Goal: Information Seeking & Learning: Learn about a topic

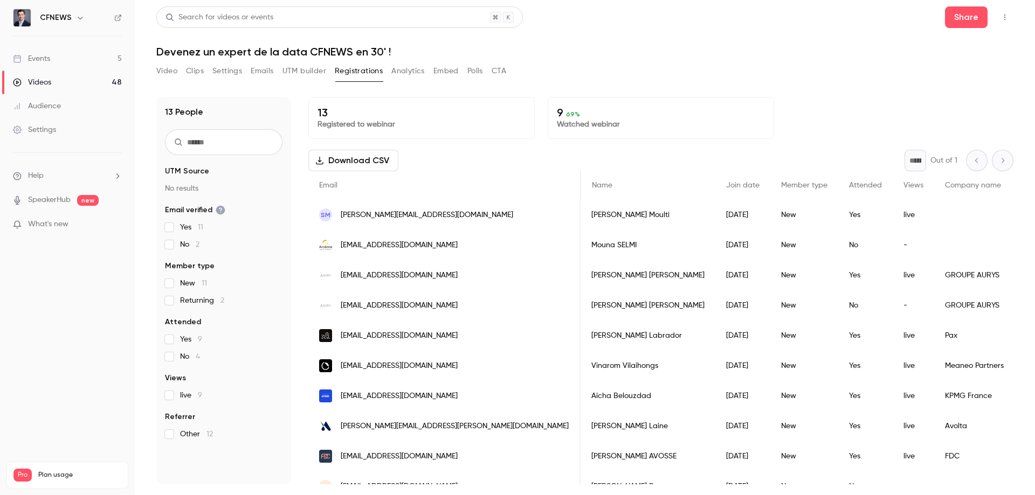
scroll to position [0, 274]
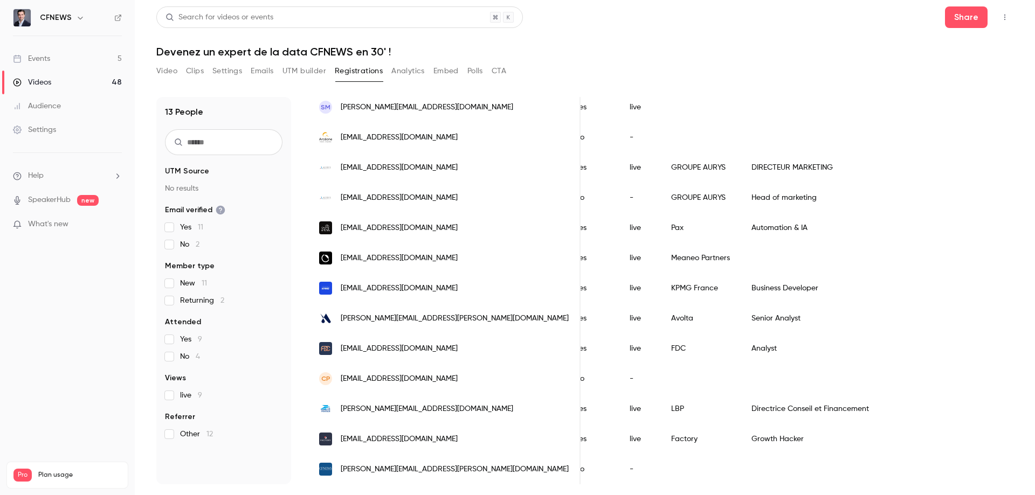
click at [73, 63] on link "Events 5" at bounding box center [67, 59] width 135 height 24
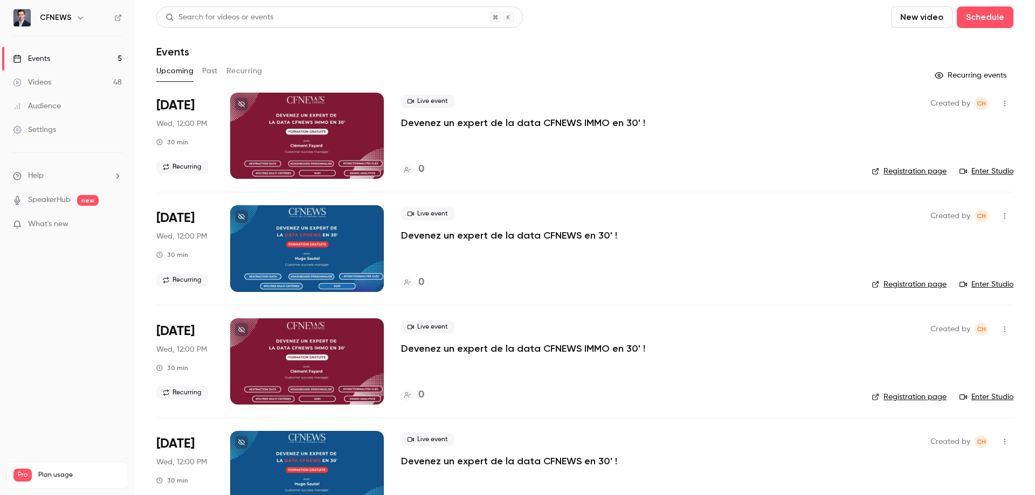
click at [212, 74] on button "Past" at bounding box center [210, 71] width 16 height 17
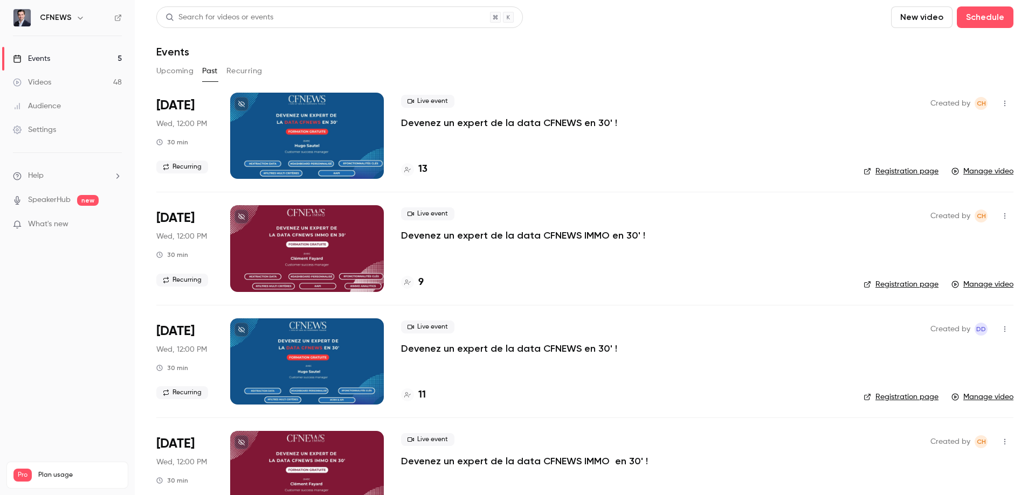
click at [62, 105] on link "Audience" at bounding box center [67, 106] width 135 height 24
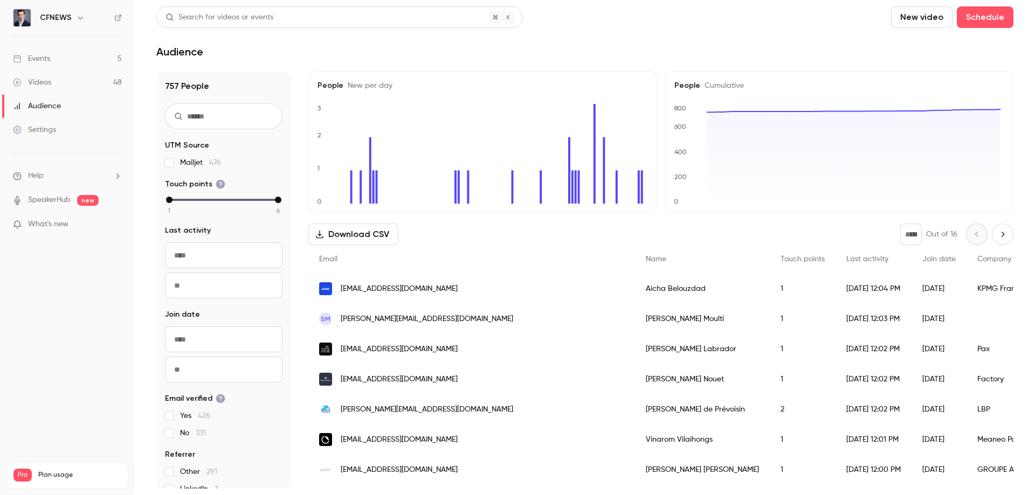
click at [78, 60] on link "Events 5" at bounding box center [67, 59] width 135 height 24
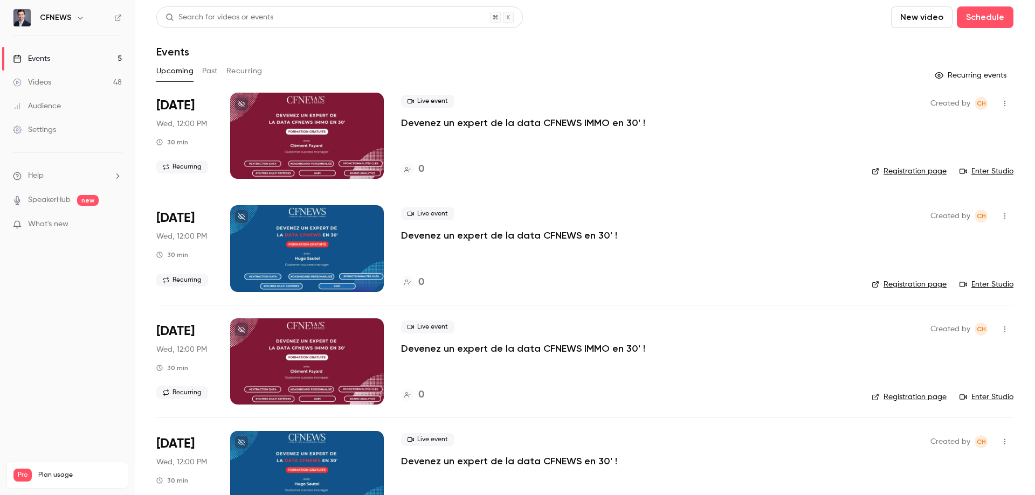
click at [207, 73] on button "Past" at bounding box center [210, 71] width 16 height 17
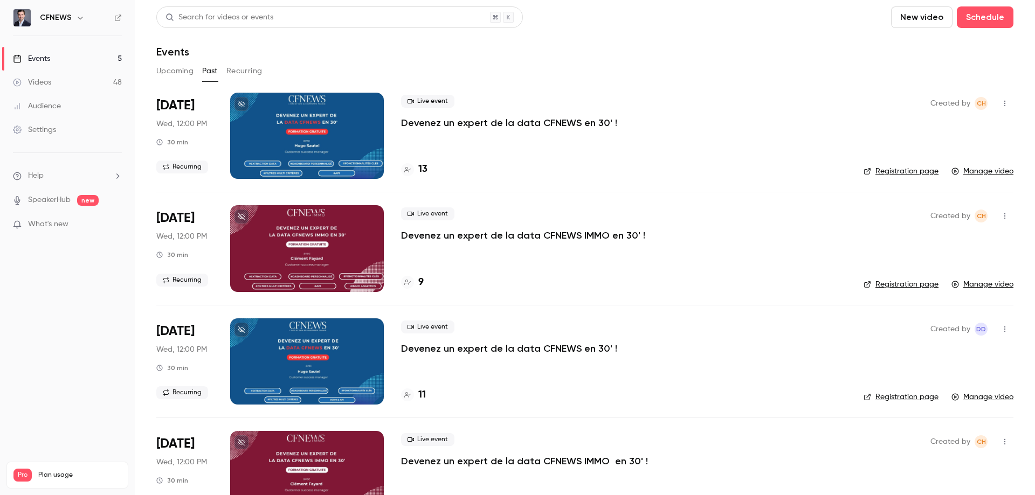
click at [440, 124] on p "Devenez un expert de la data CFNEWS en 30' !" at bounding box center [509, 122] width 216 height 13
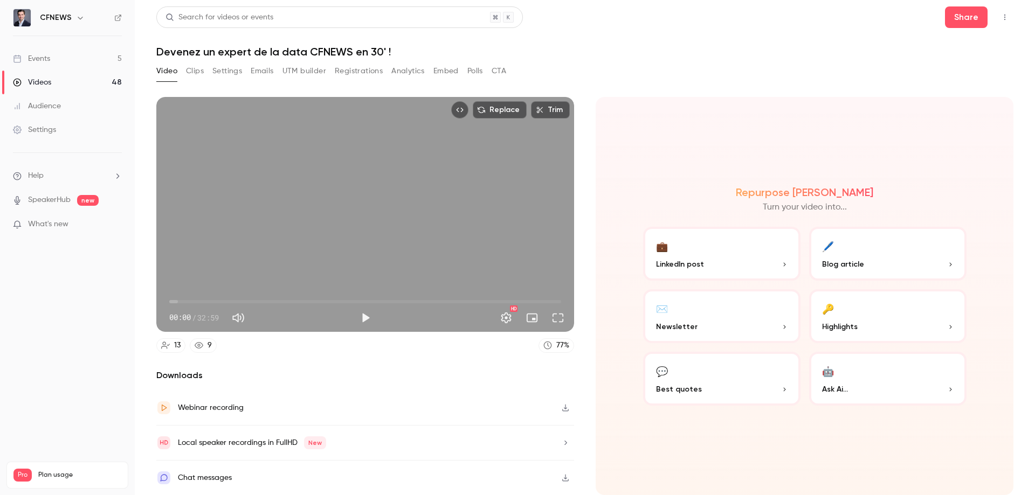
click at [362, 70] on button "Registrations" at bounding box center [359, 71] width 48 height 17
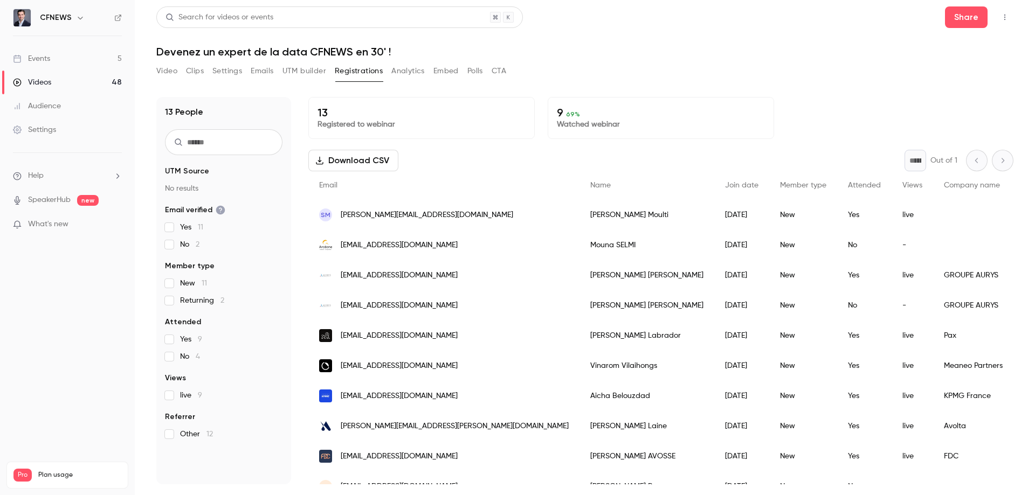
click at [170, 75] on button "Video" at bounding box center [166, 71] width 21 height 17
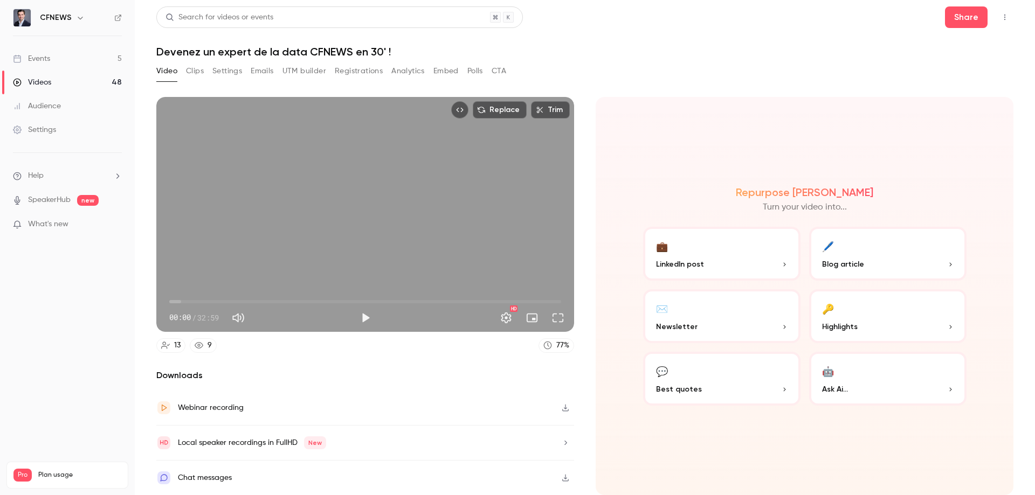
click at [230, 406] on div "Webinar recording" at bounding box center [211, 407] width 66 height 13
click at [356, 72] on button "Registrations" at bounding box center [359, 71] width 48 height 17
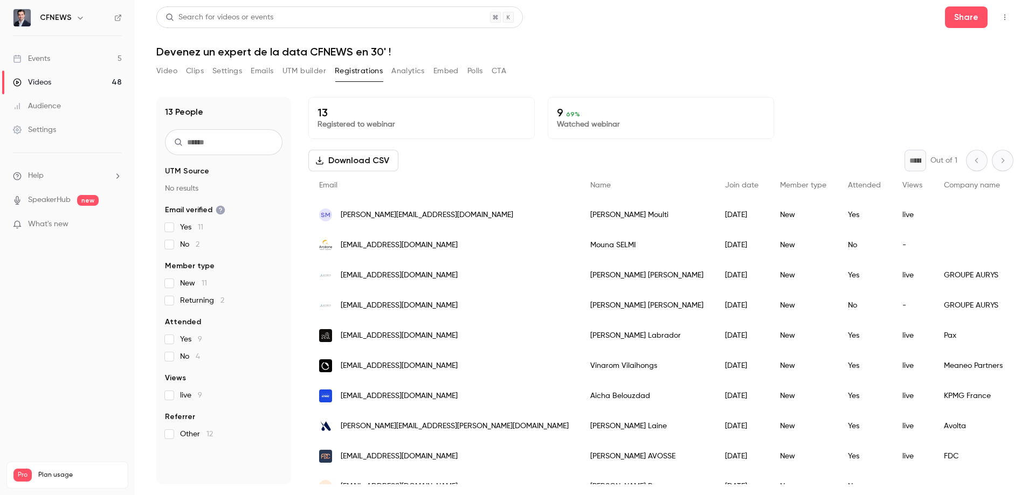
click at [402, 70] on button "Analytics" at bounding box center [407, 71] width 33 height 17
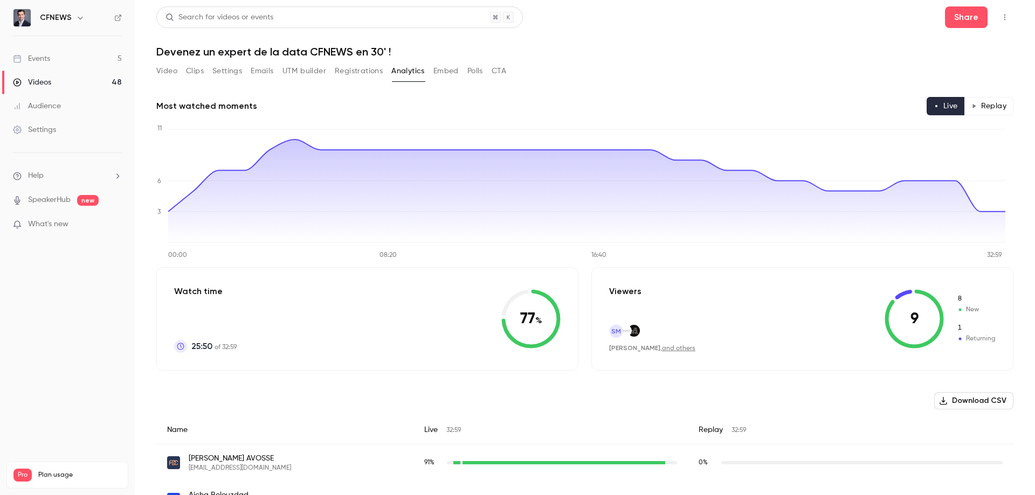
click at [196, 75] on button "Clips" at bounding box center [195, 71] width 18 height 17
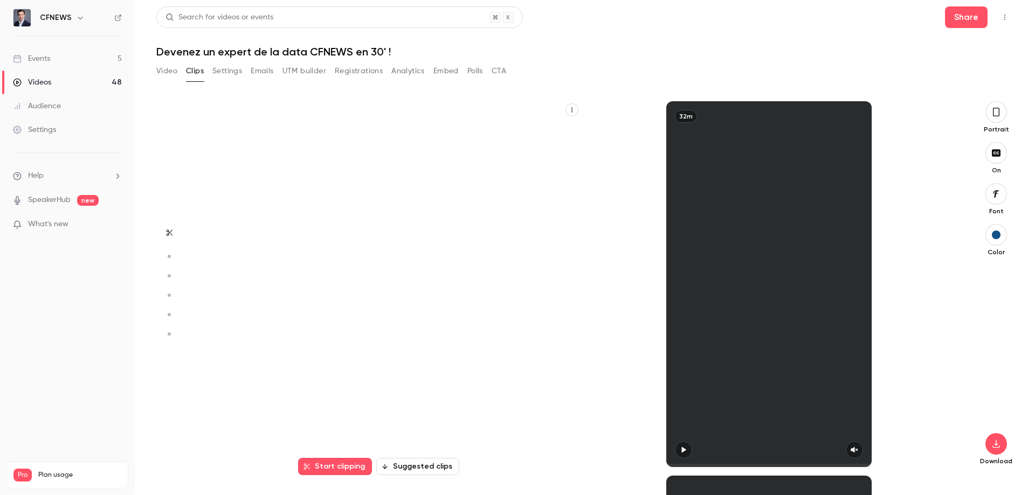
click at [241, 79] on button "Settings" at bounding box center [227, 71] width 30 height 17
